Goal: Navigation & Orientation: Go to known website

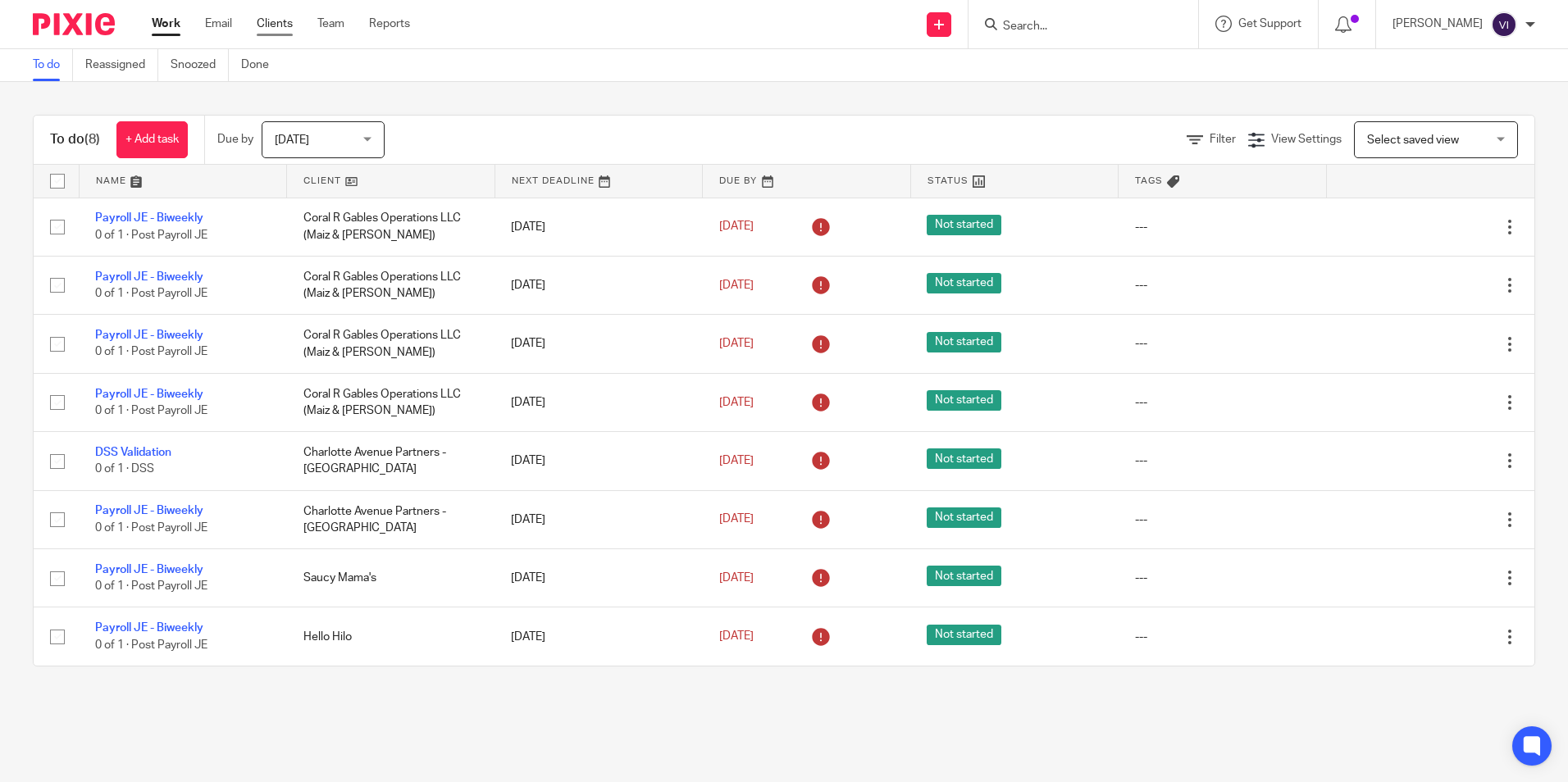
click at [280, 25] on link "Clients" at bounding box center [275, 23] width 36 height 16
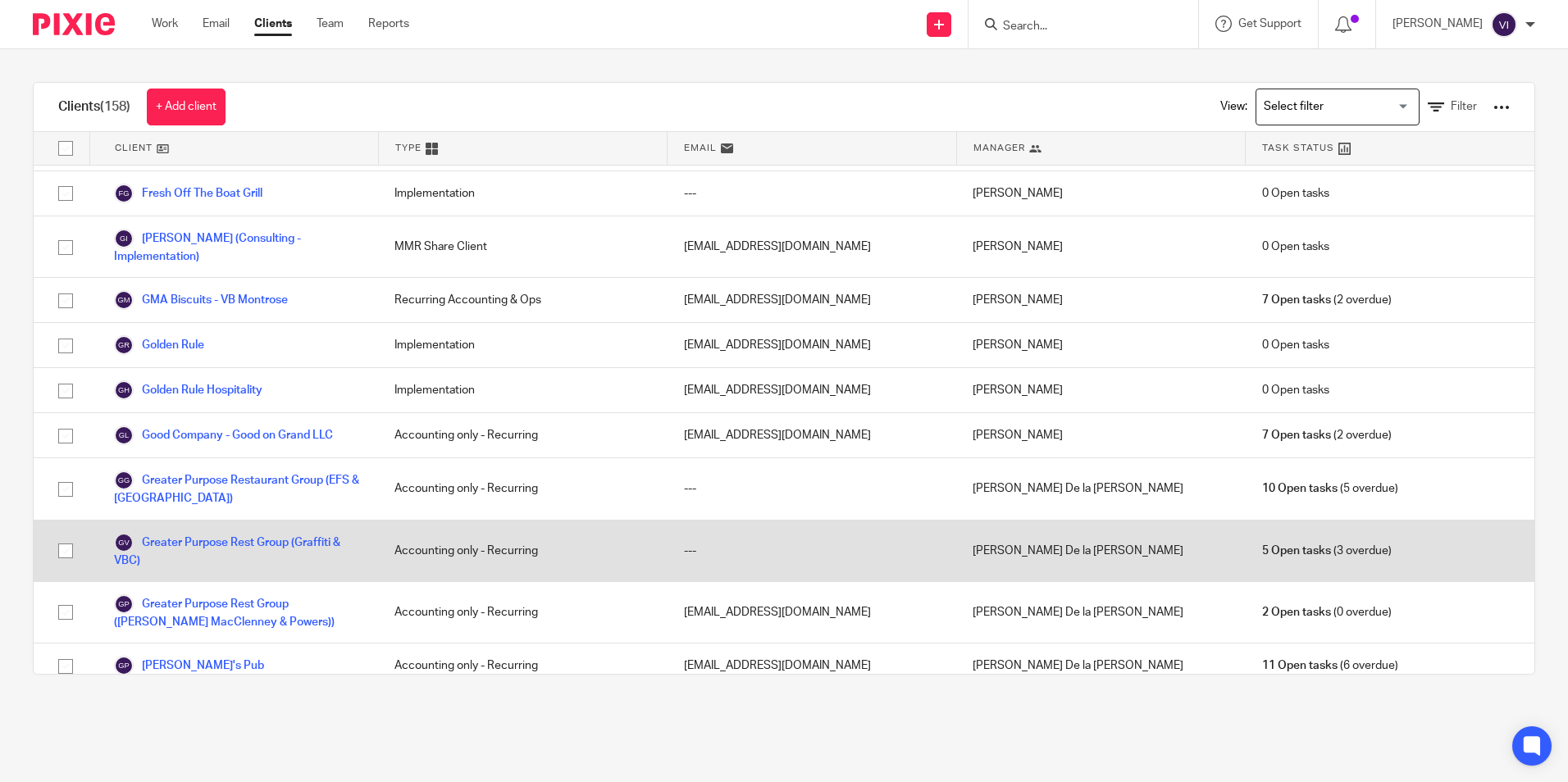
scroll to position [1229, 0]
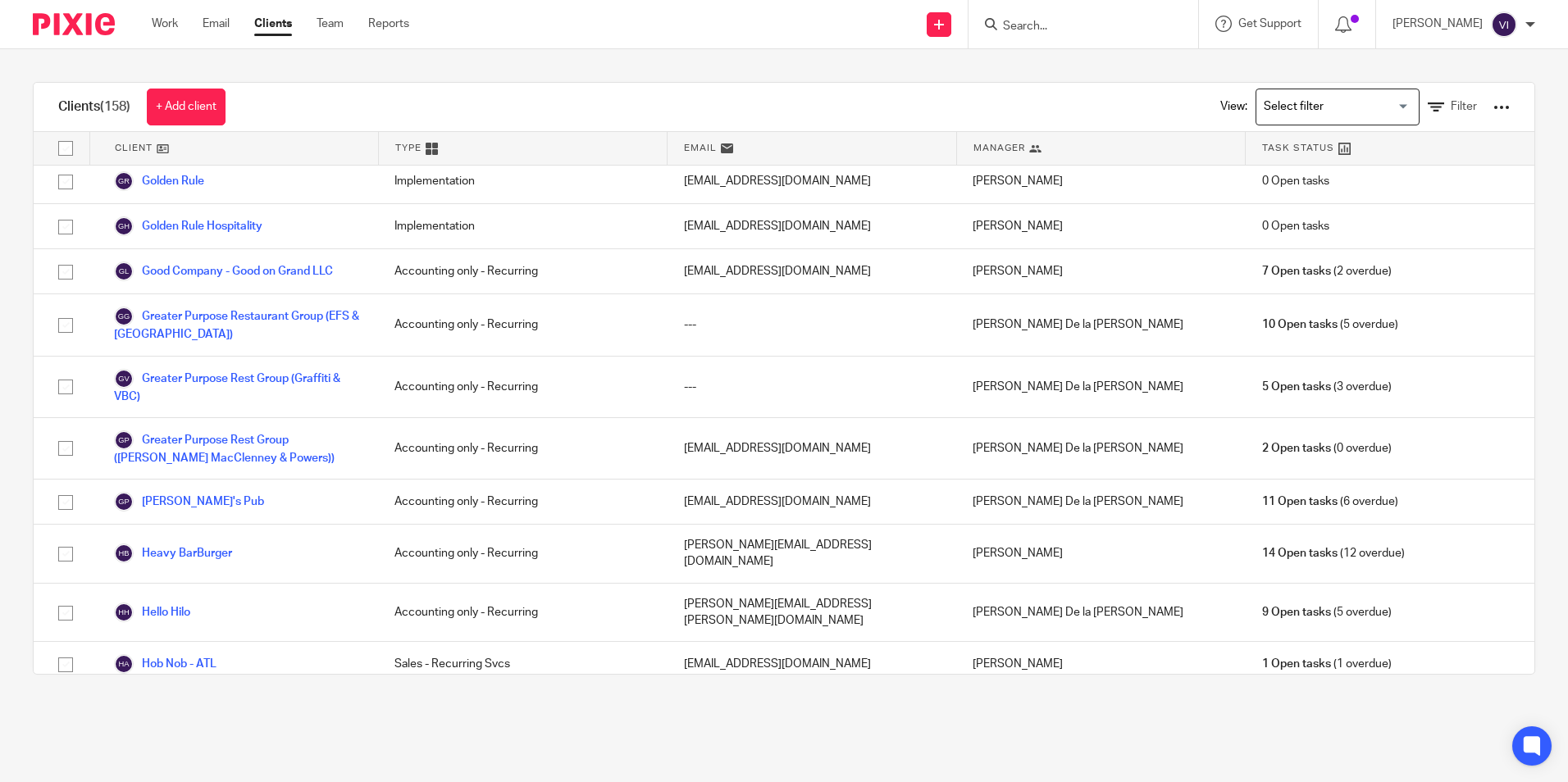
click at [246, 699] on link "Howlin Bird [GEOGRAPHIC_DATA]" at bounding box center [215, 708] width 203 height 20
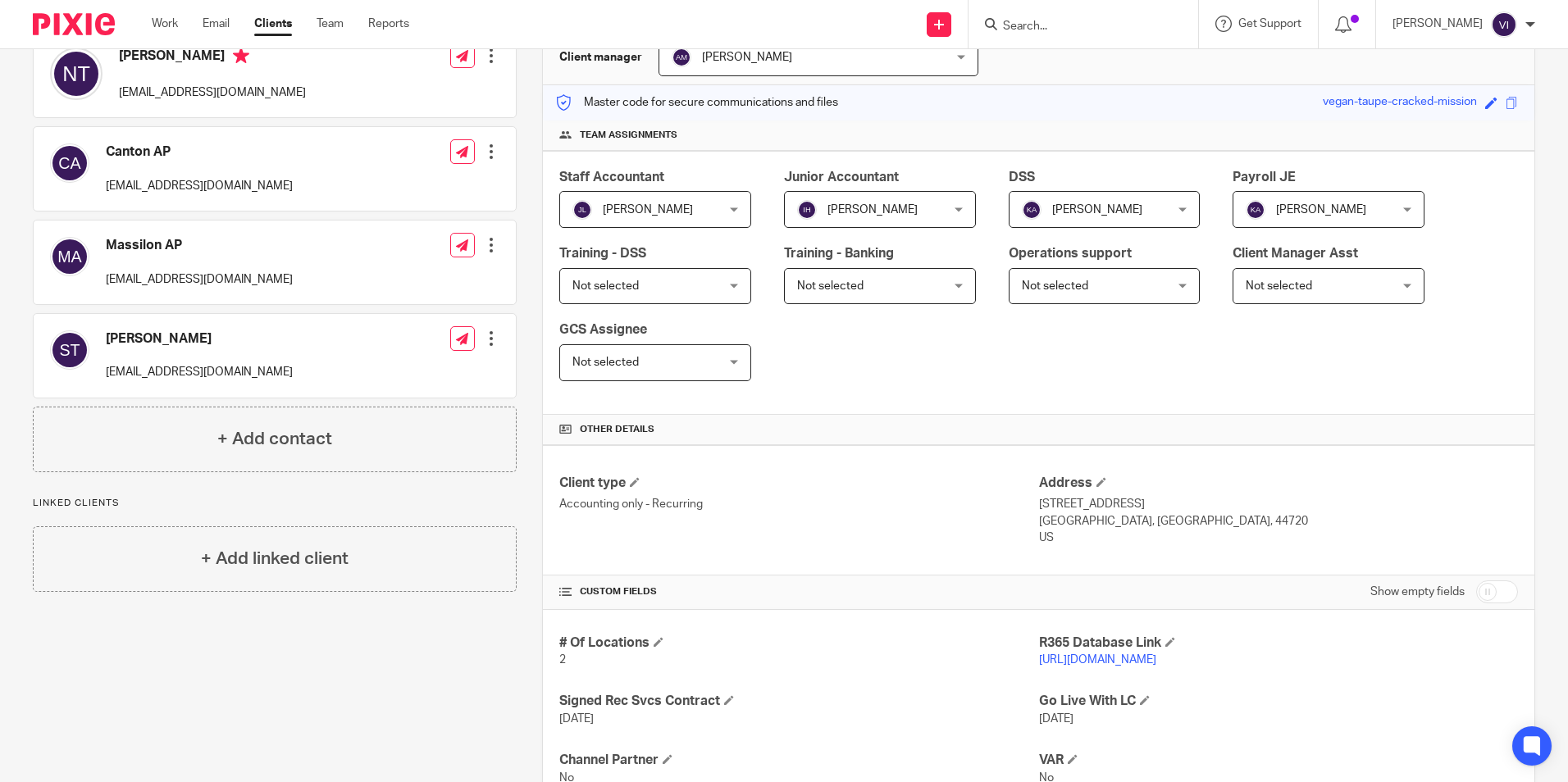
scroll to position [328, 0]
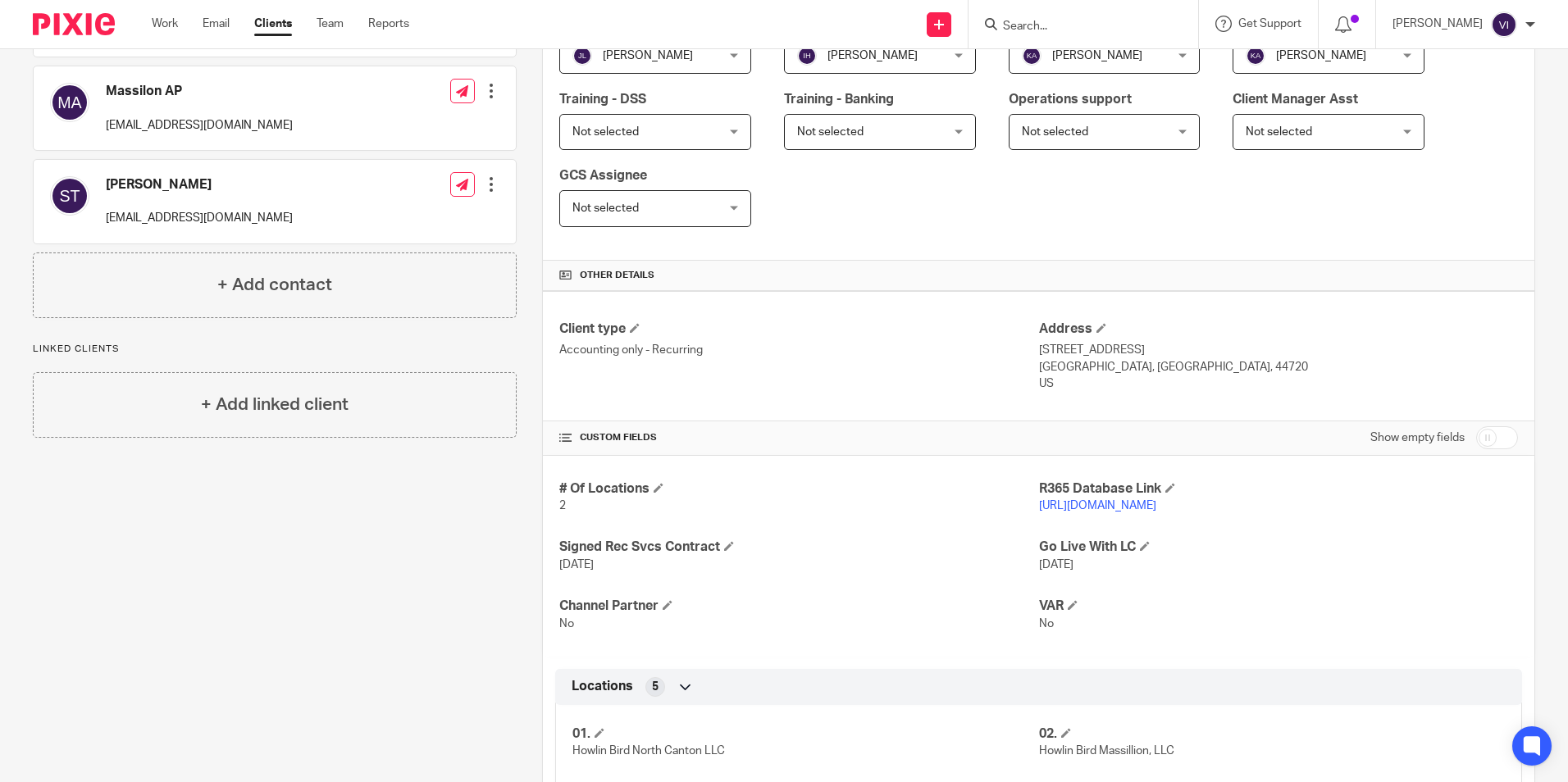
click at [1130, 507] on link "https://howlinbird.restaurant365.com" at bounding box center [1097, 505] width 117 height 11
